Goal: Task Accomplishment & Management: Manage account settings

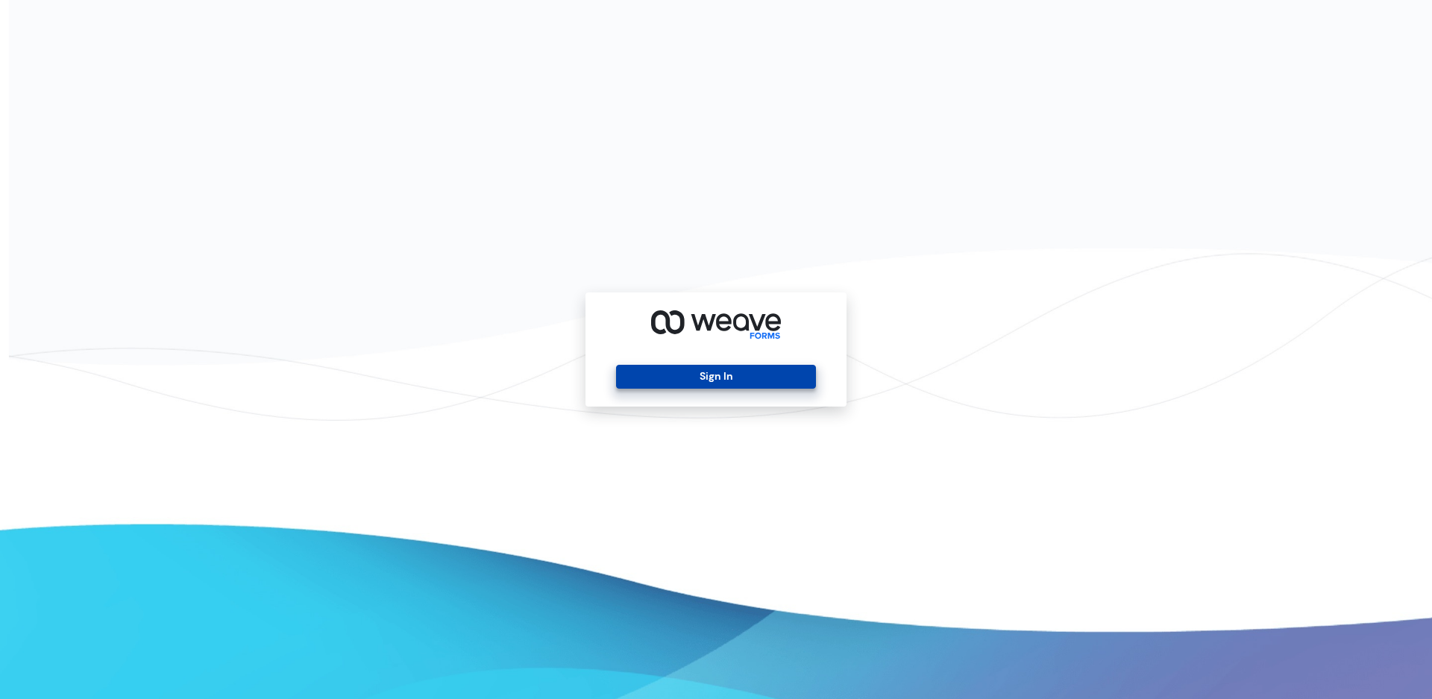
click at [678, 374] on button "Sign In" at bounding box center [715, 377] width 199 height 24
